Goal: Complete application form

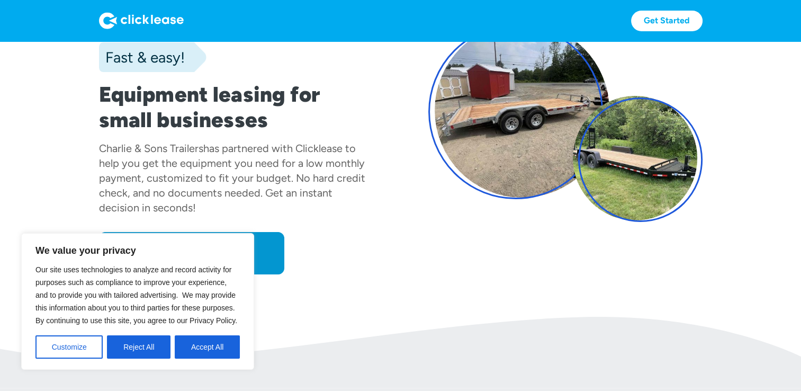
scroll to position [93, 0]
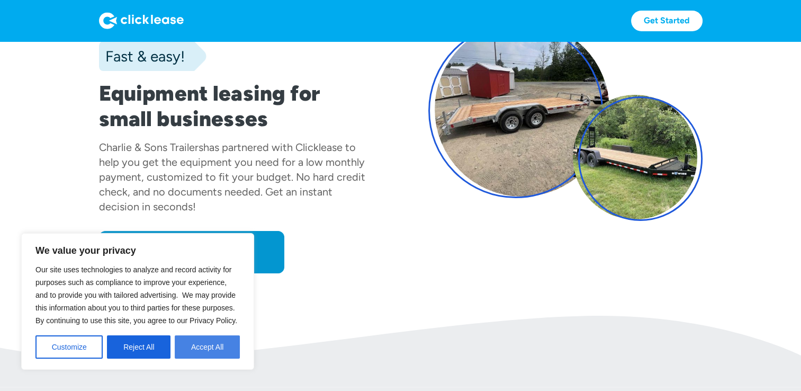
click at [206, 341] on button "Accept All" at bounding box center [207, 346] width 65 height 23
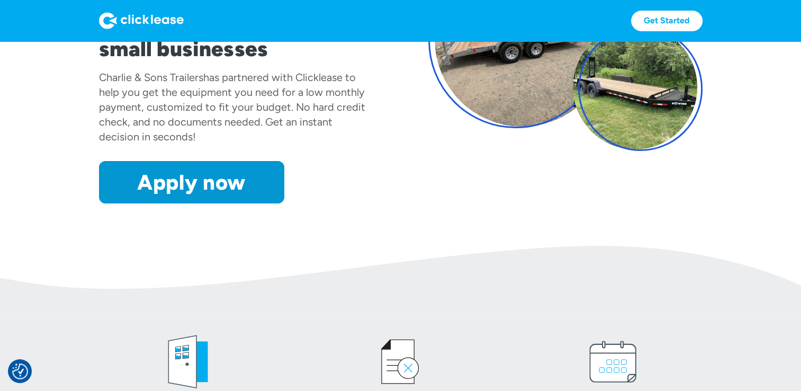
scroll to position [162, 0]
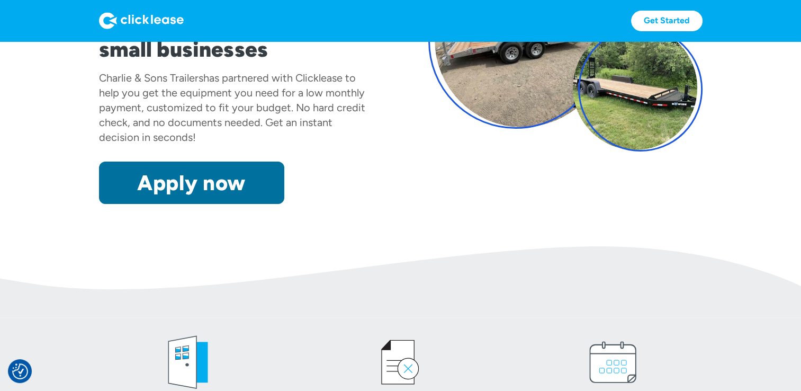
click at [213, 183] on link "Apply now" at bounding box center [191, 182] width 185 height 42
